Goal: Task Accomplishment & Management: Manage account settings

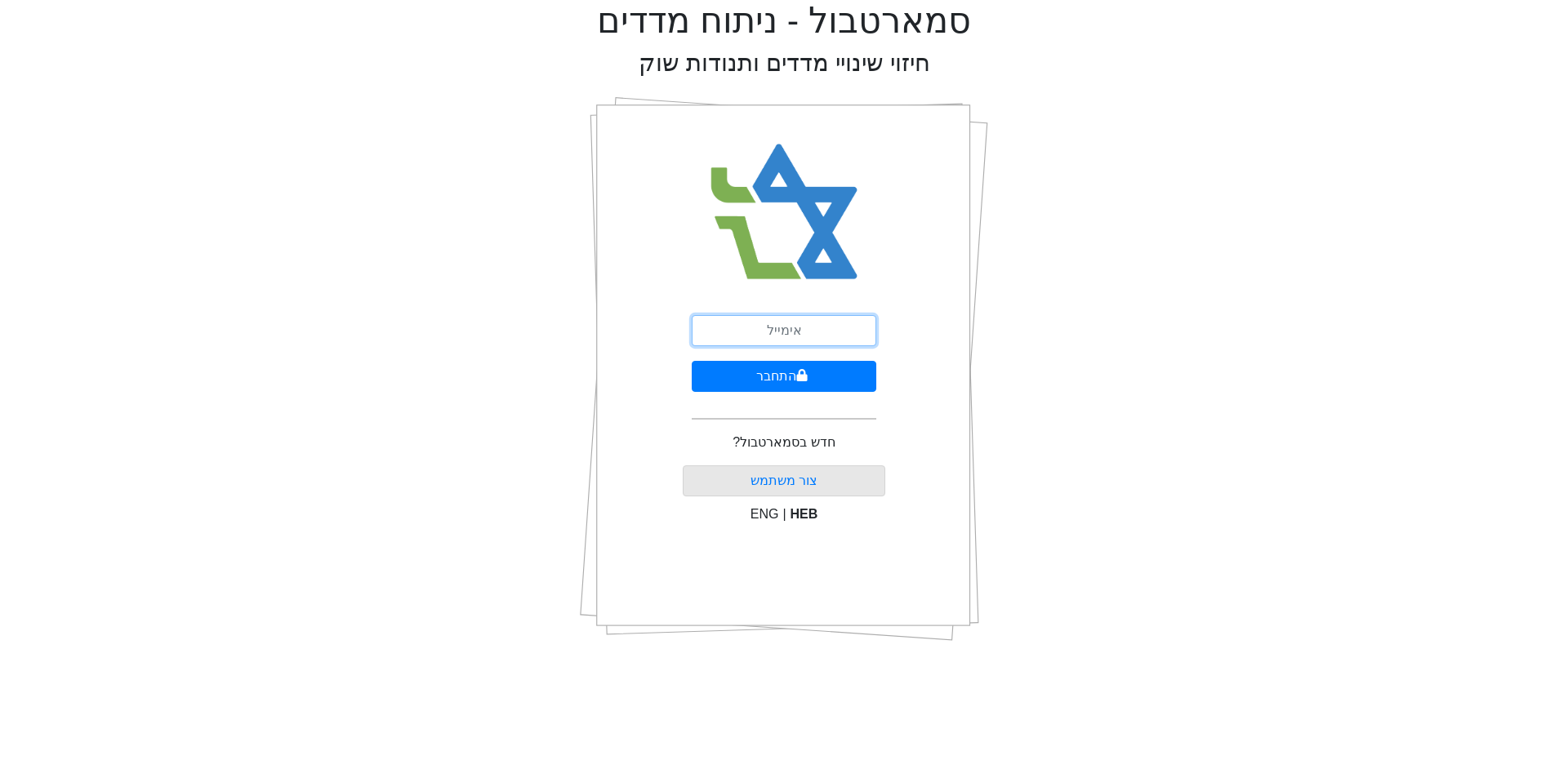
click at [815, 326] on input "email" at bounding box center [784, 331] width 185 height 31
type input "ר"
type input "r"
type input "[EMAIL_ADDRESS][DOMAIN_NAME]"
click at [692, 361] on button "התחבר" at bounding box center [784, 376] width 185 height 31
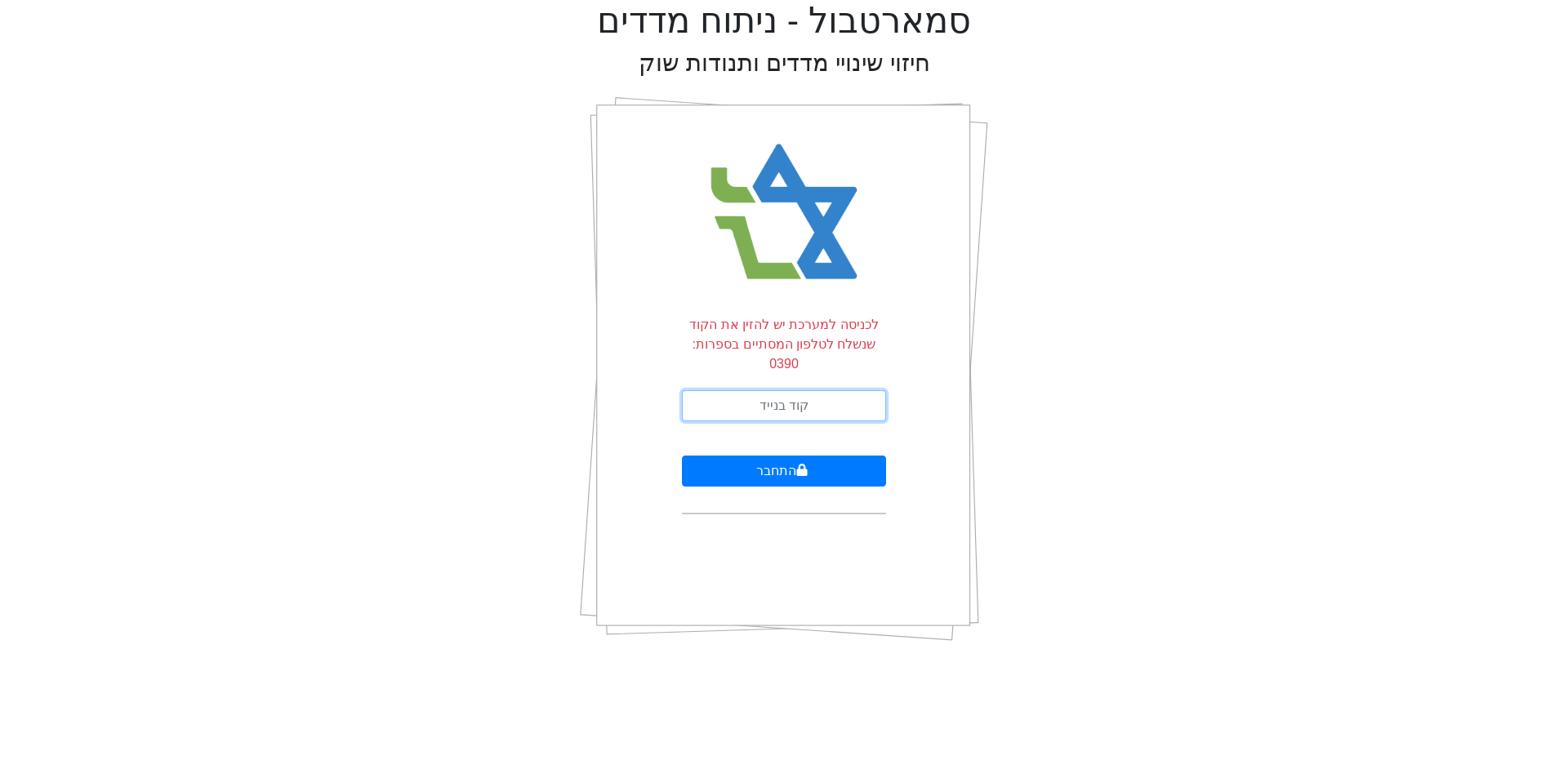
click at [778, 390] on input "text" at bounding box center [784, 406] width 204 height 31
type input "466233"
click at [682, 456] on button "התחבר" at bounding box center [784, 471] width 204 height 31
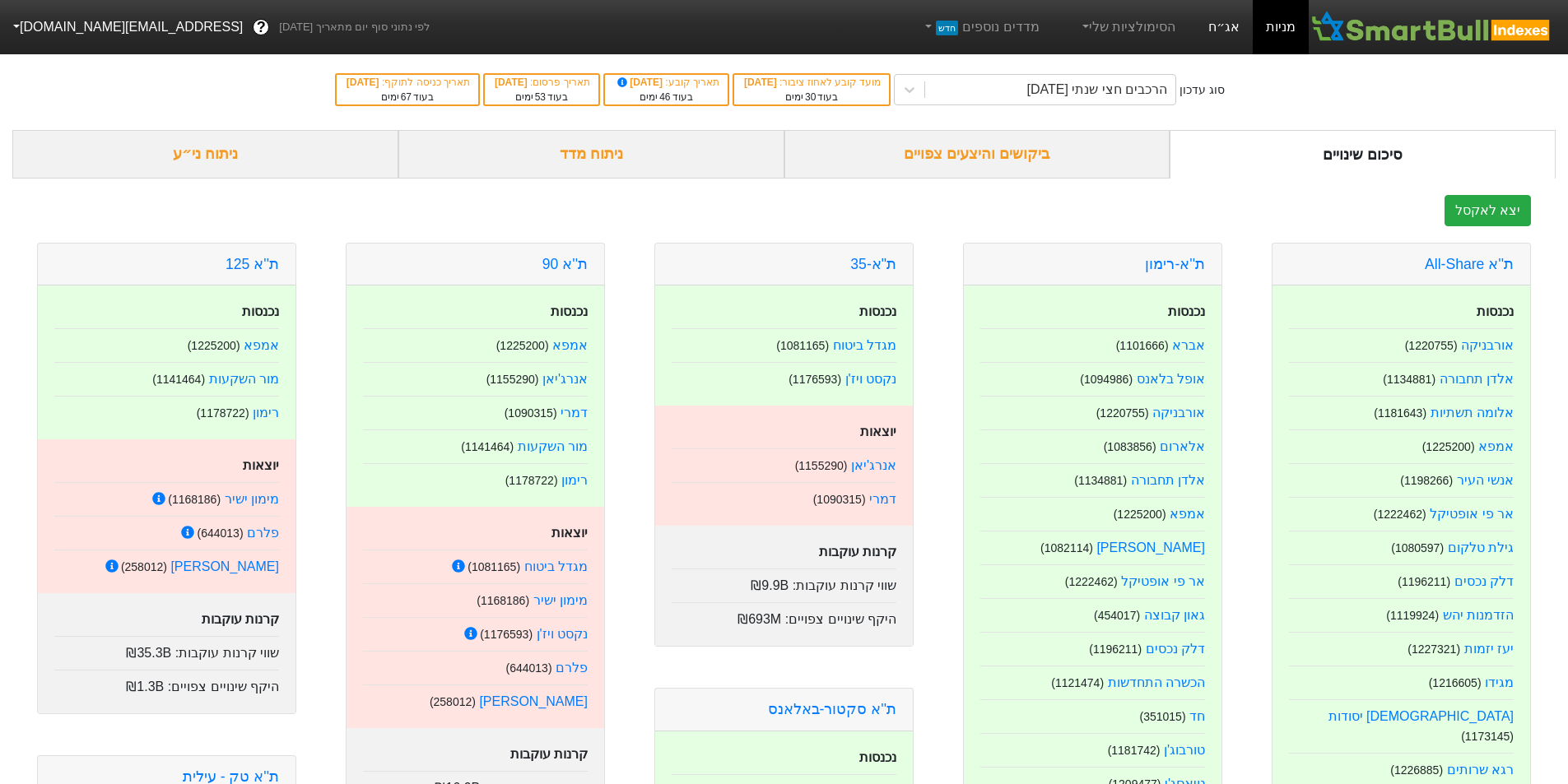
click at [1228, 36] on link "אג״ח" at bounding box center [1224, 27] width 58 height 54
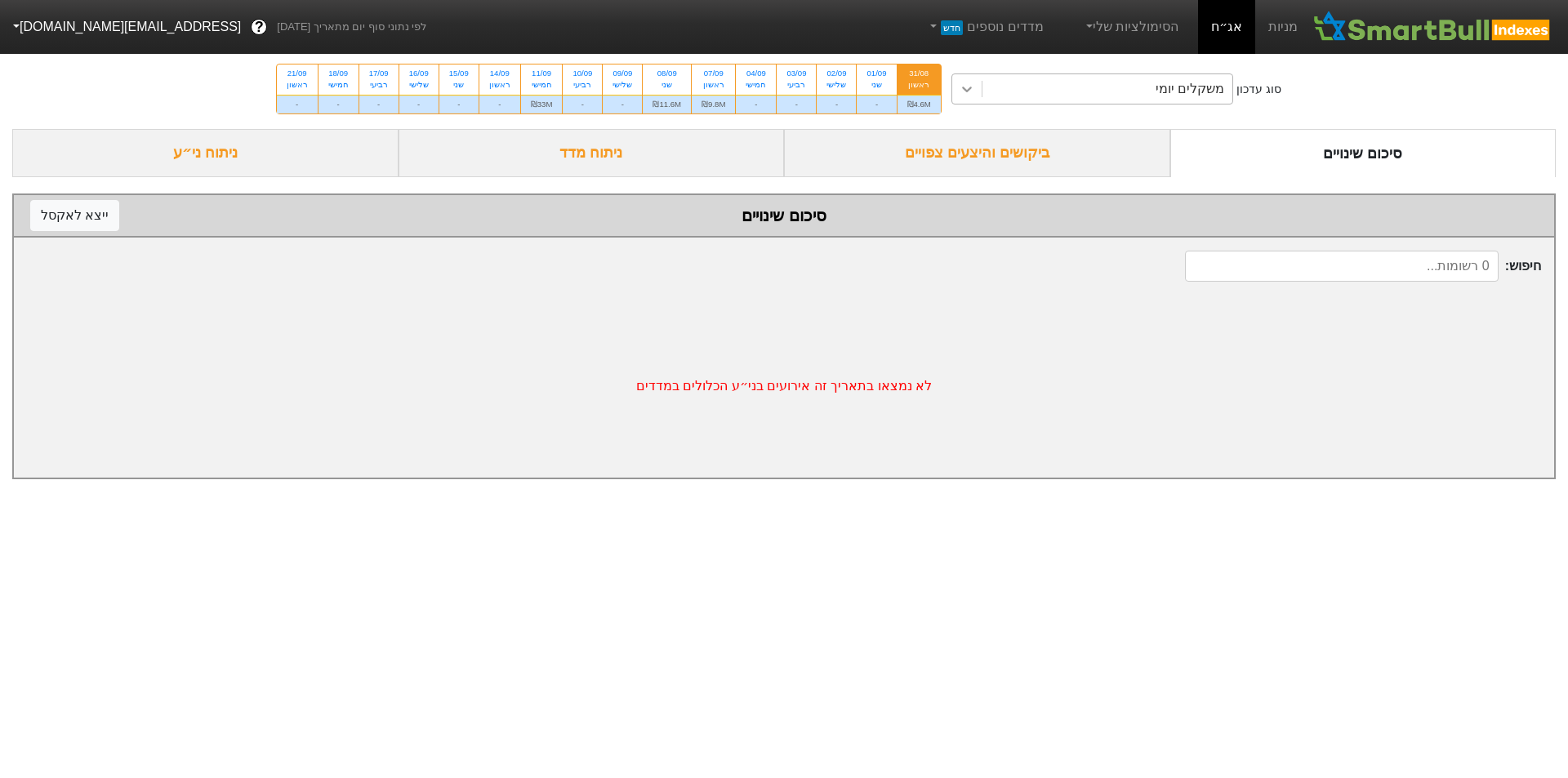
click at [964, 95] on icon at bounding box center [967, 89] width 16 height 16
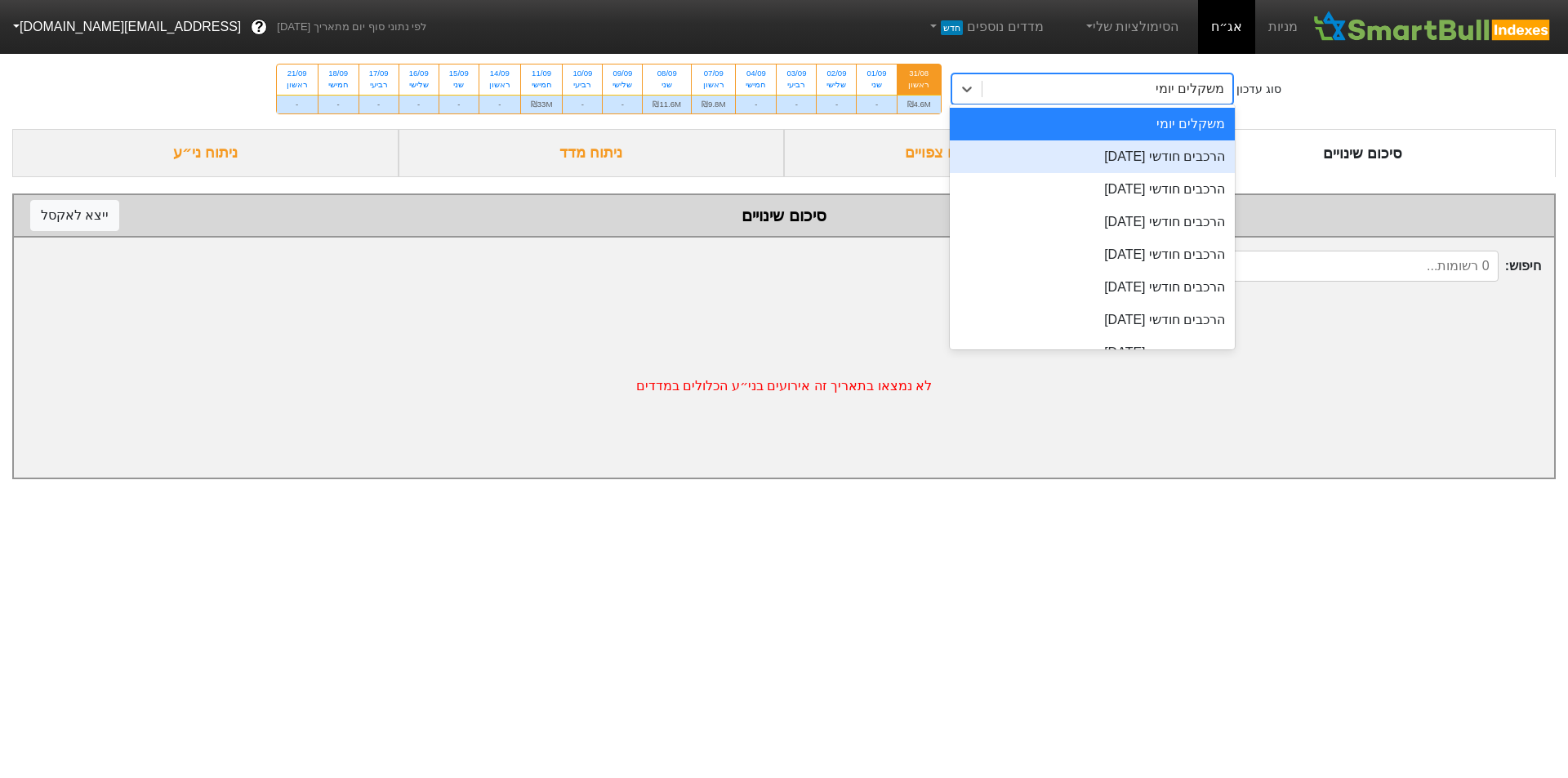
click at [901, 160] on div "ביקושים והיצעים צפויים" at bounding box center [977, 153] width 386 height 48
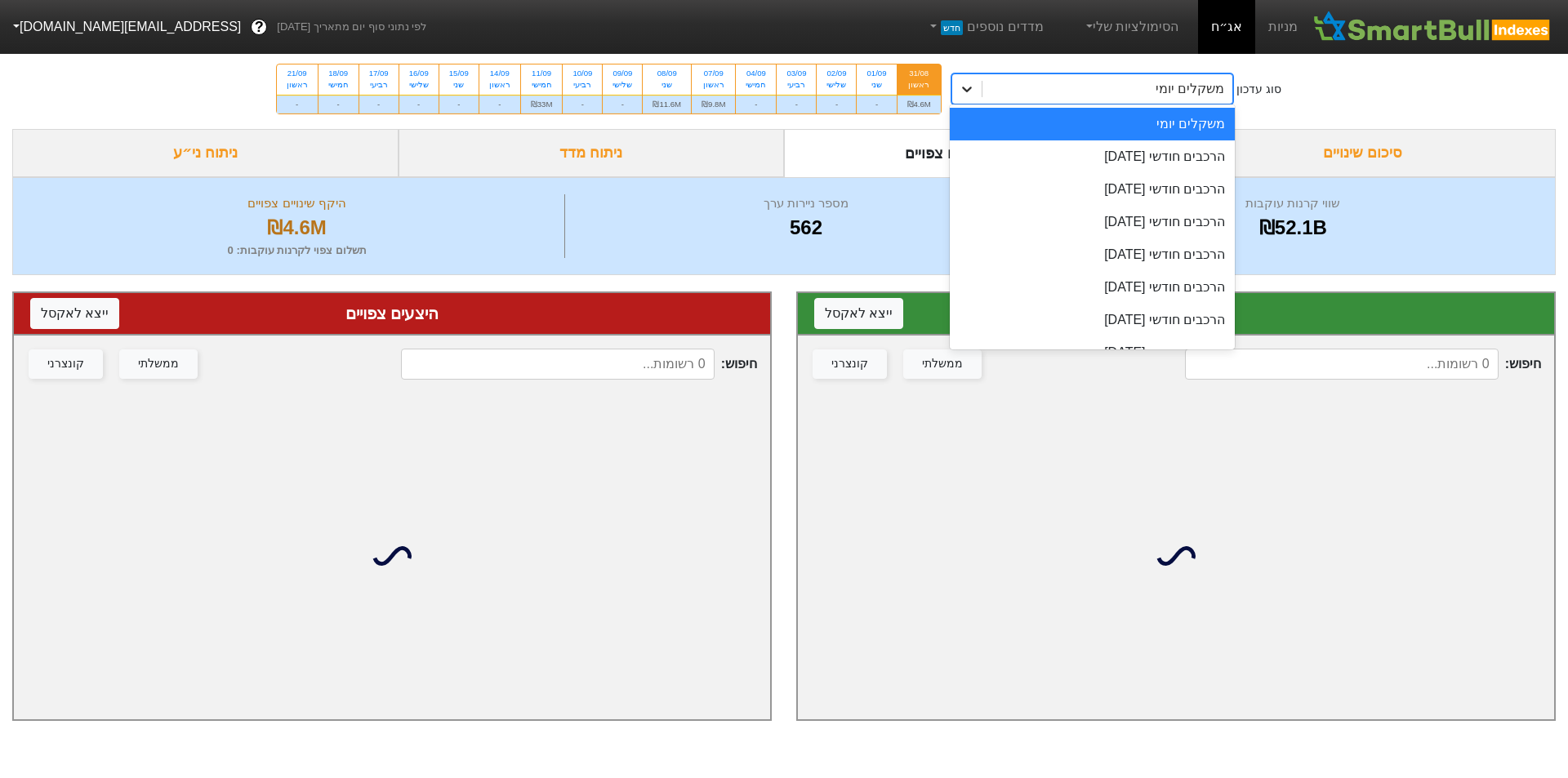
click at [968, 87] on icon at bounding box center [967, 89] width 16 height 16
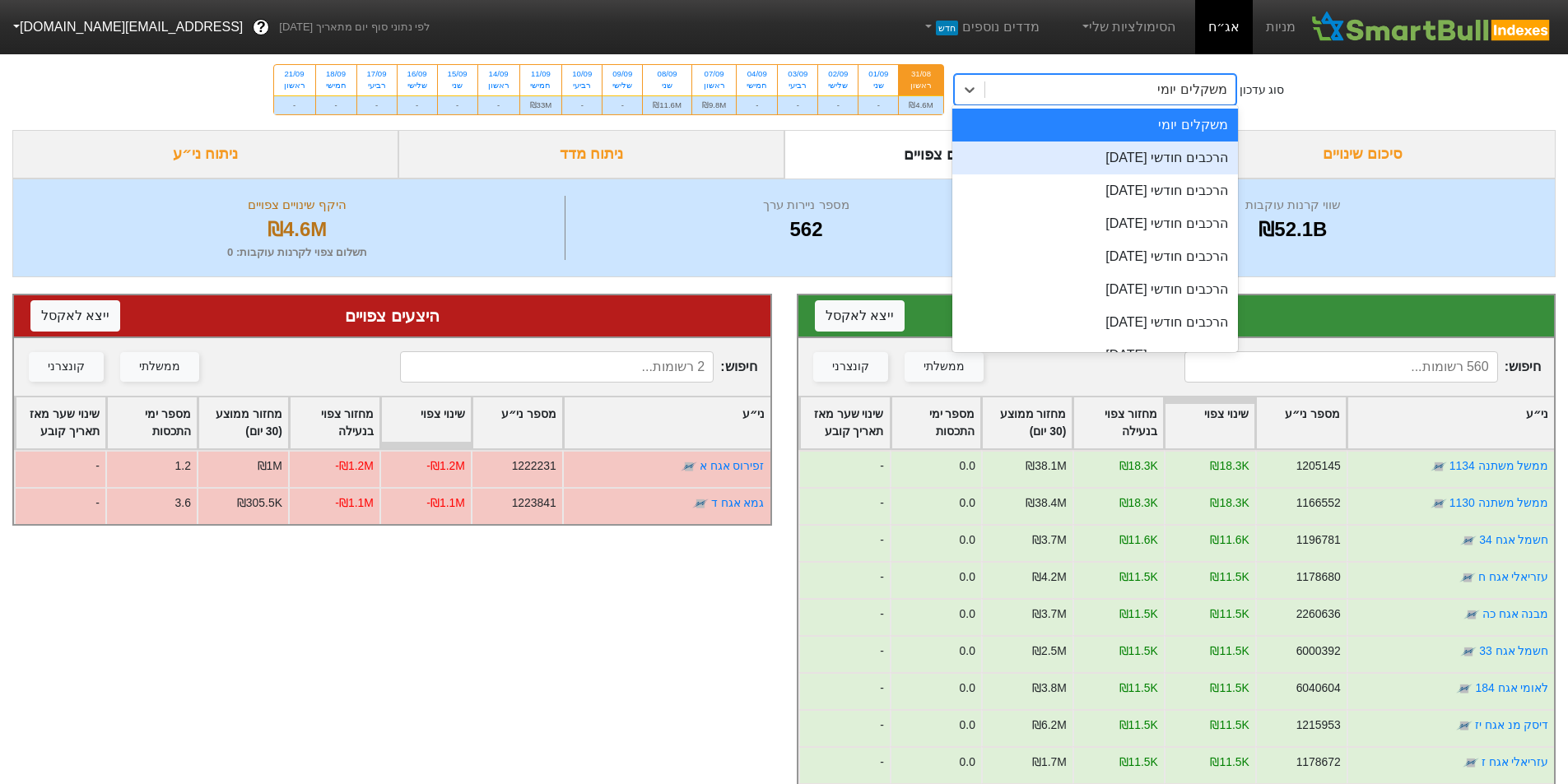
click at [1130, 158] on div "הרכבים חודשי [DATE]" at bounding box center [1095, 158] width 285 height 33
